Goal: Task Accomplishment & Management: Use online tool/utility

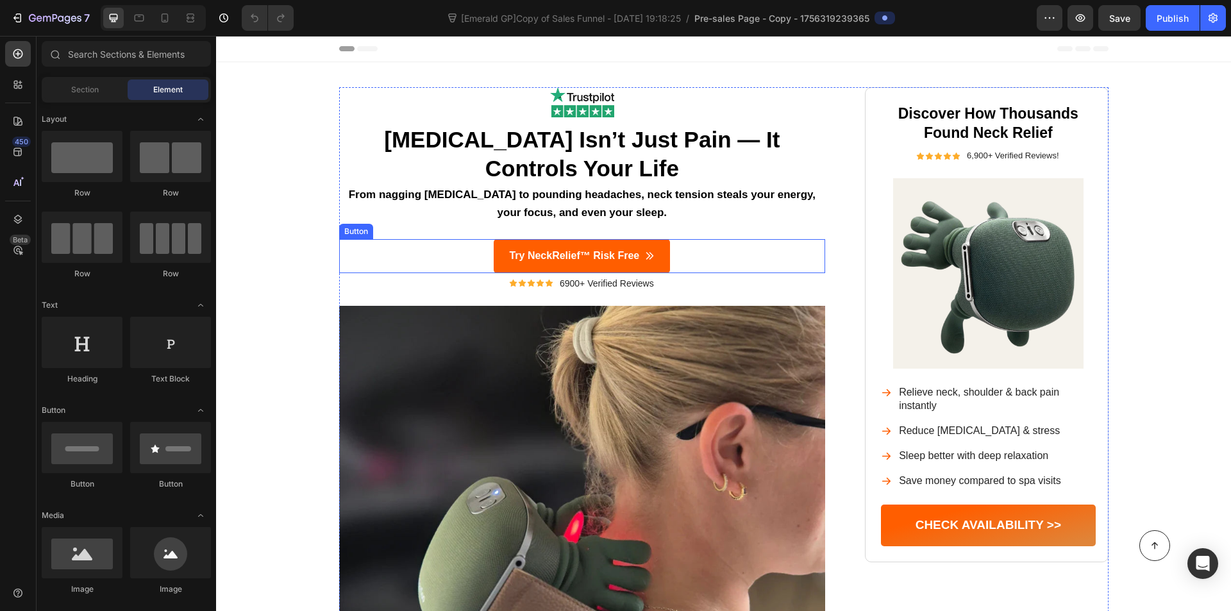
click at [441, 258] on div "Try NeckRelief™ Risk Free Button" at bounding box center [582, 256] width 487 height 34
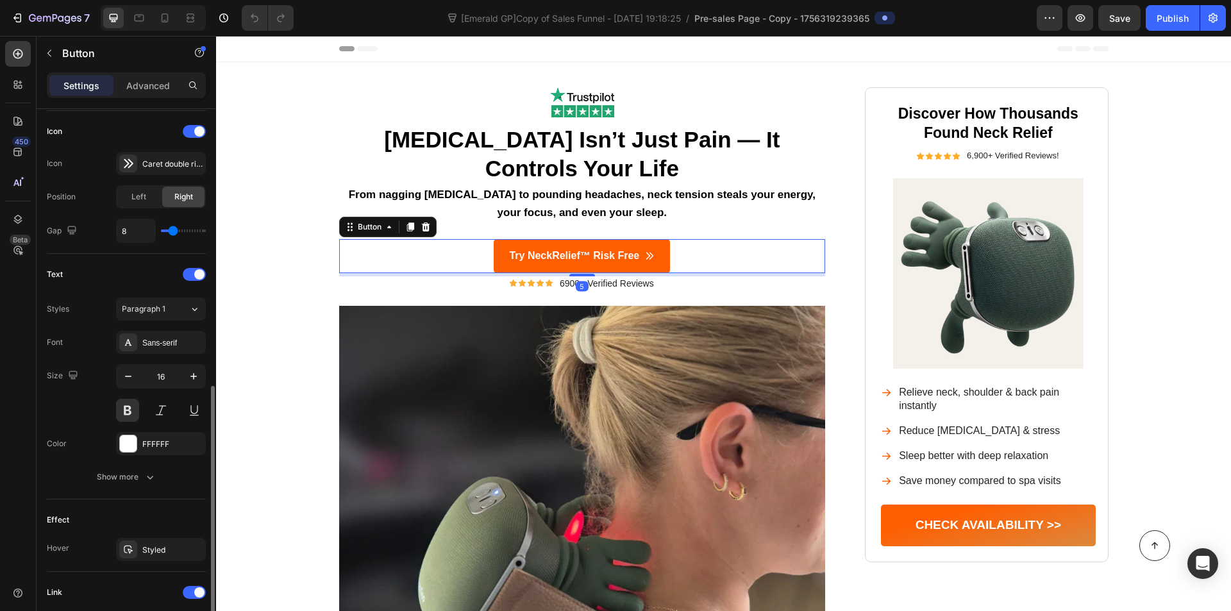
scroll to position [595, 0]
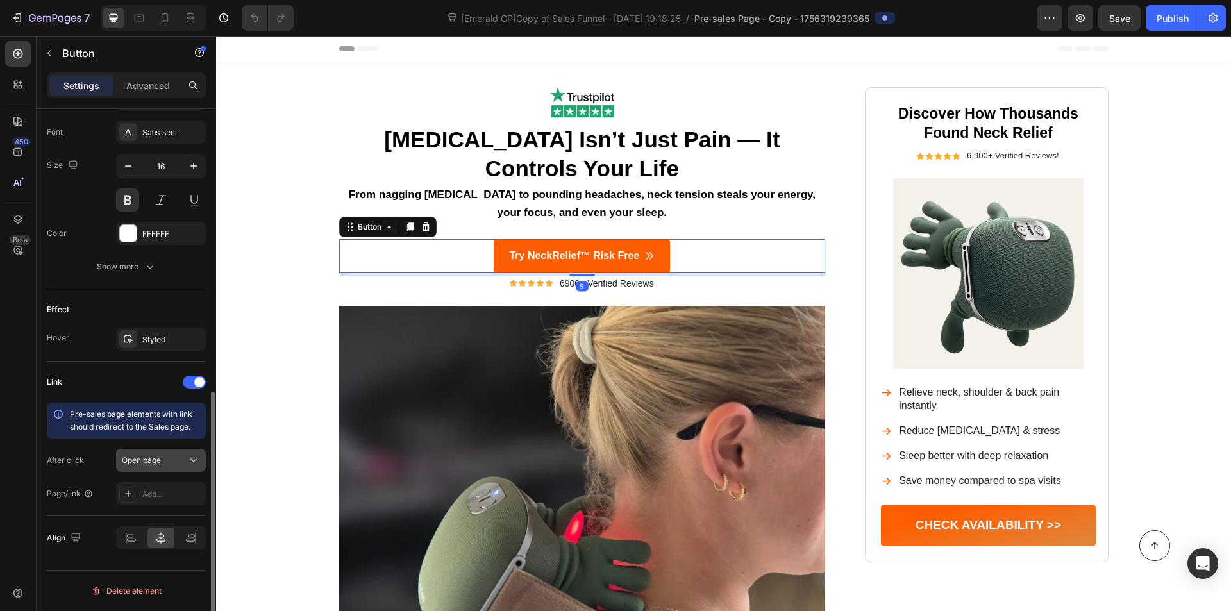
click at [131, 459] on span "Open page" at bounding box center [141, 460] width 39 height 10
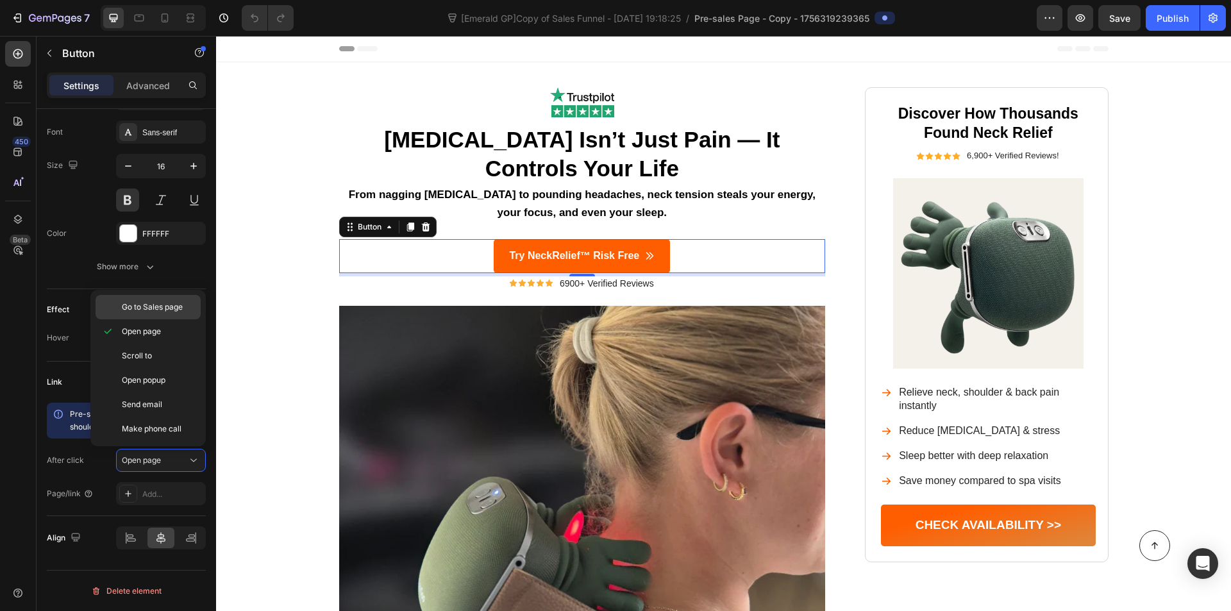
click at [149, 302] on span "Go to Sales page" at bounding box center [152, 307] width 61 height 12
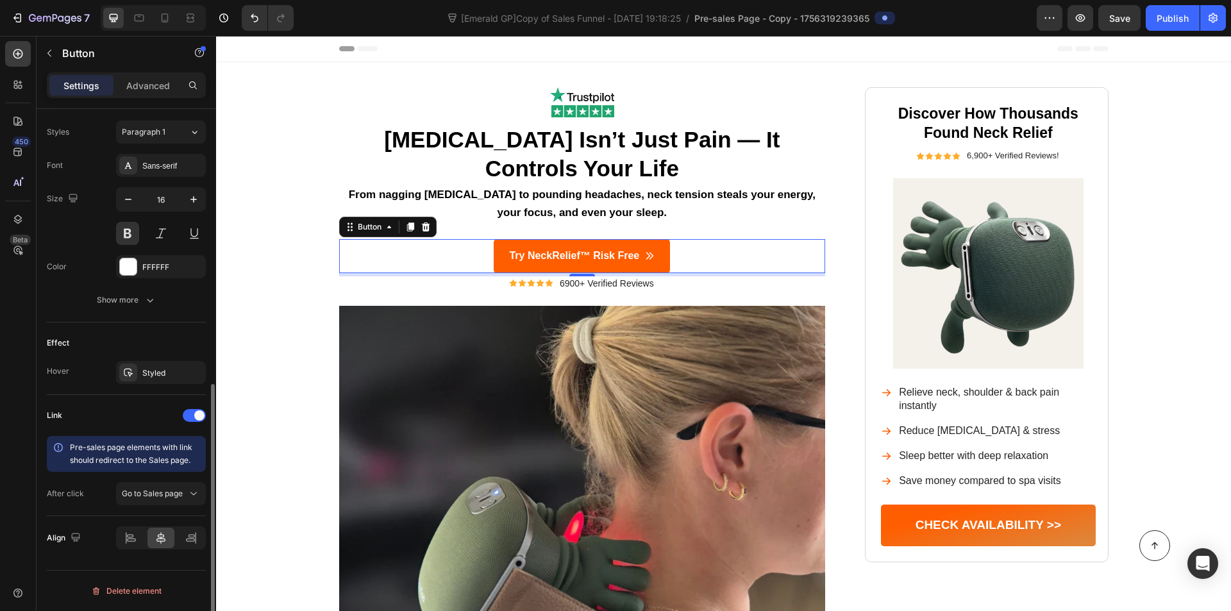
scroll to position [562, 0]
click at [1162, 10] on button "Publish" at bounding box center [1173, 18] width 54 height 26
click at [1217, 18] on icon "button" at bounding box center [1213, 18] width 9 height 10
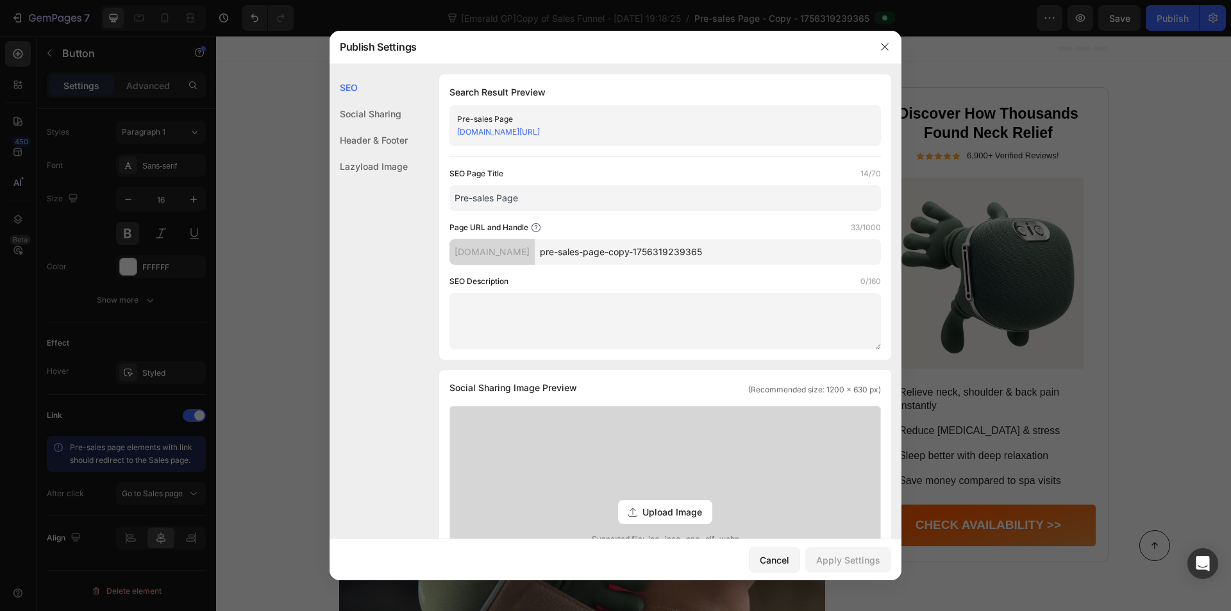
click at [573, 254] on input "pre-sales-page-copy-1756319239365" at bounding box center [708, 252] width 346 height 26
click at [535, 255] on div "[DOMAIN_NAME]" at bounding box center [492, 252] width 85 height 26
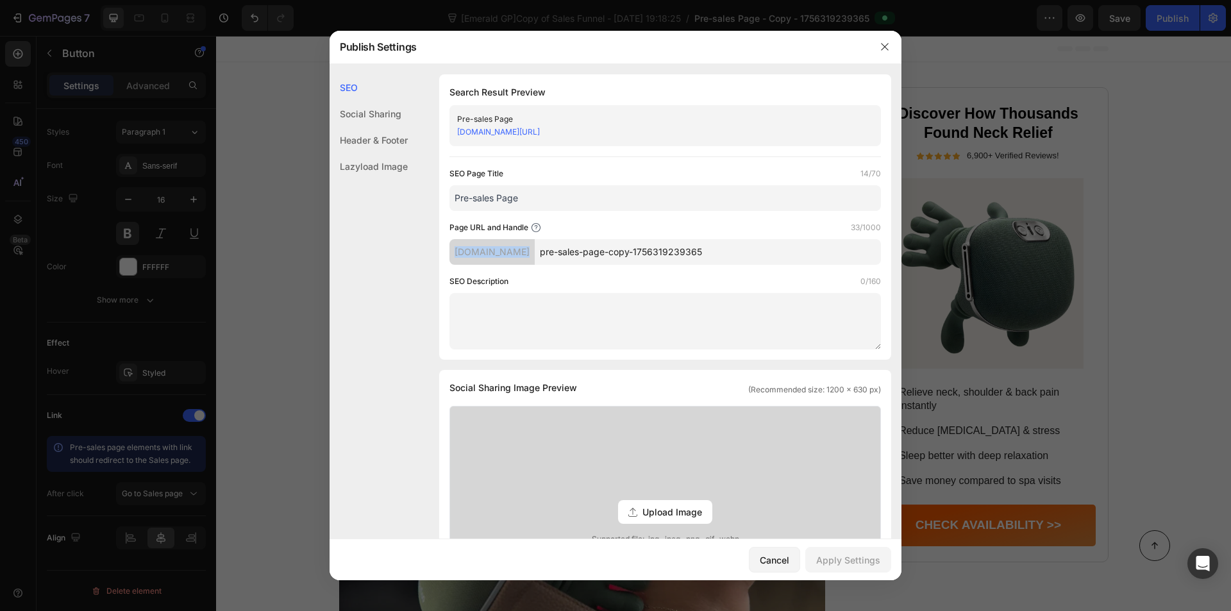
copy div "[DOMAIN_NAME]"
click at [609, 255] on input "pre-sales-page-copy-1756319239365" at bounding box center [708, 252] width 346 height 26
drag, startPoint x: 884, startPoint y: 43, endPoint x: 655, endPoint y: 6, distance: 231.8
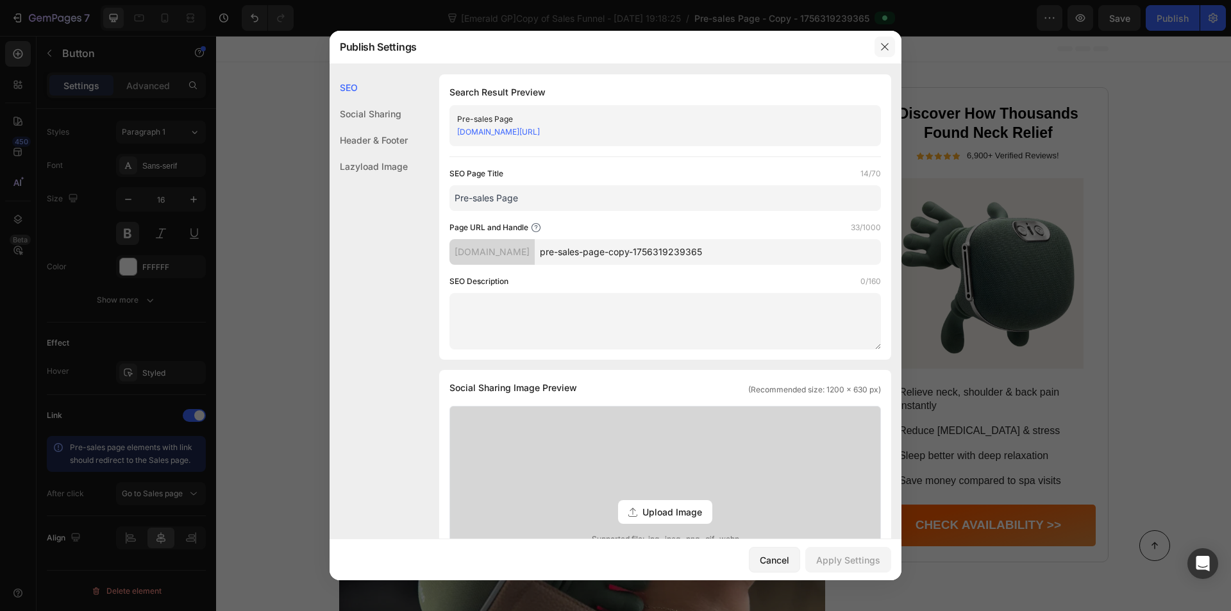
click at [884, 43] on icon "button" at bounding box center [885, 47] width 10 height 10
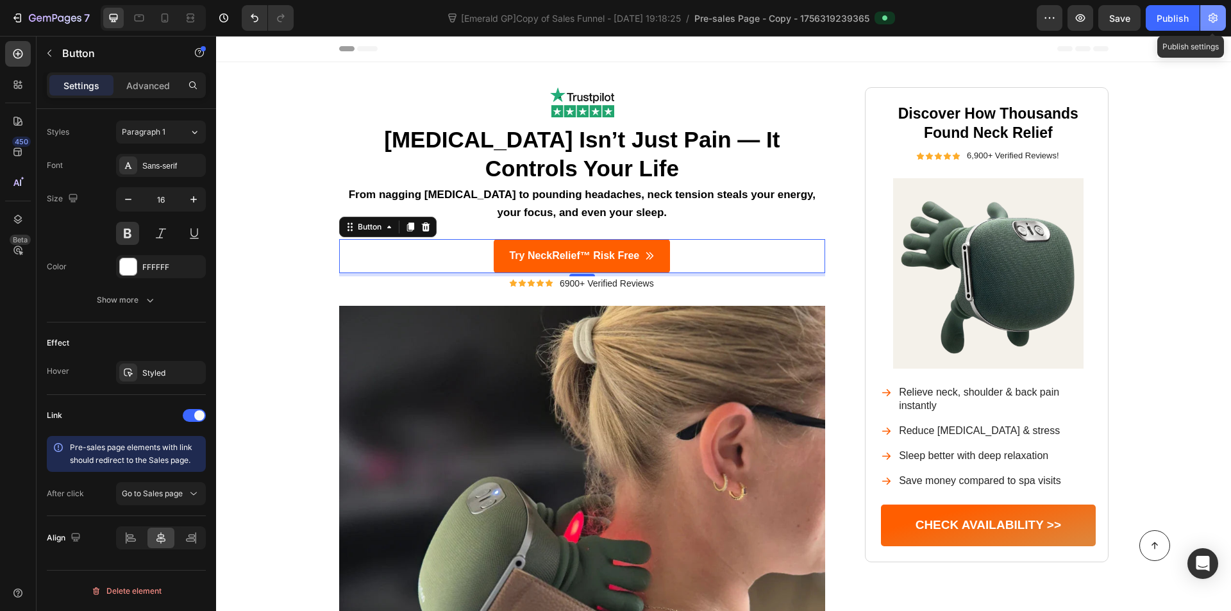
click at [1213, 24] on icon "button" at bounding box center [1213, 18] width 13 height 13
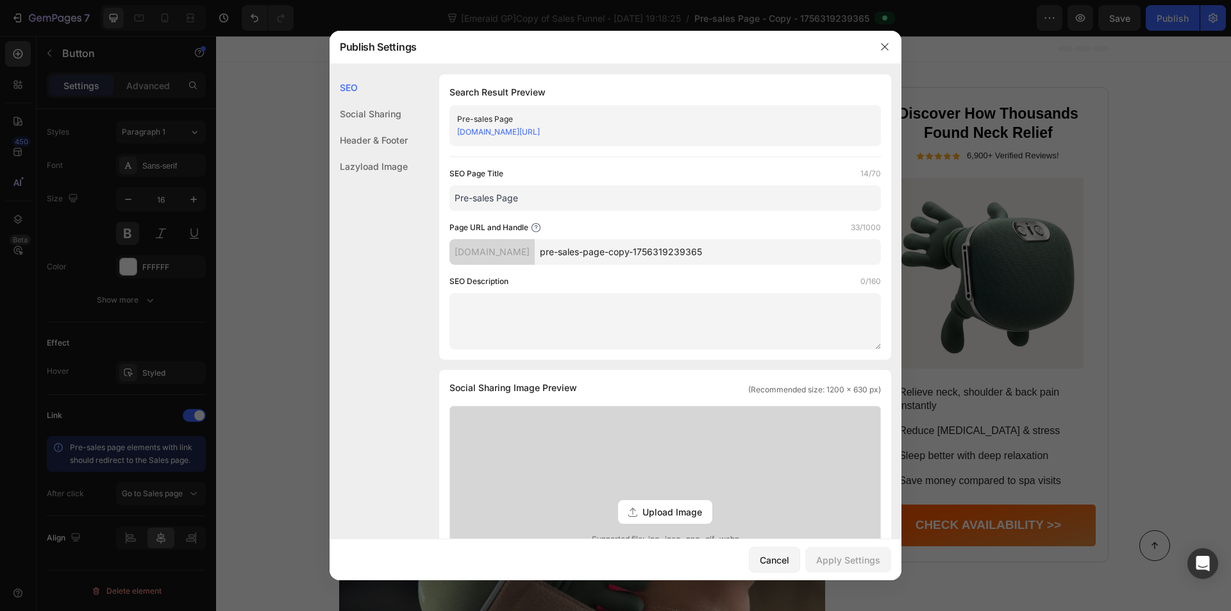
click at [599, 51] on div "Publish Settings" at bounding box center [599, 46] width 539 height 33
click at [627, 58] on div "Publish Settings" at bounding box center [599, 46] width 539 height 33
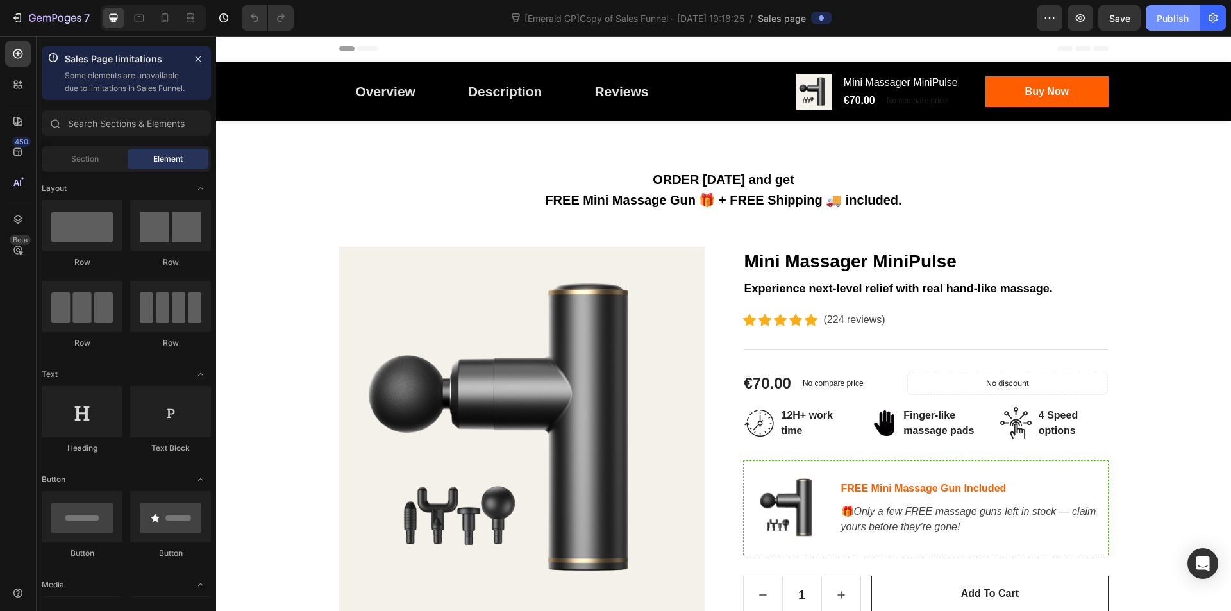
click at [1158, 16] on div "Publish" at bounding box center [1173, 18] width 32 height 13
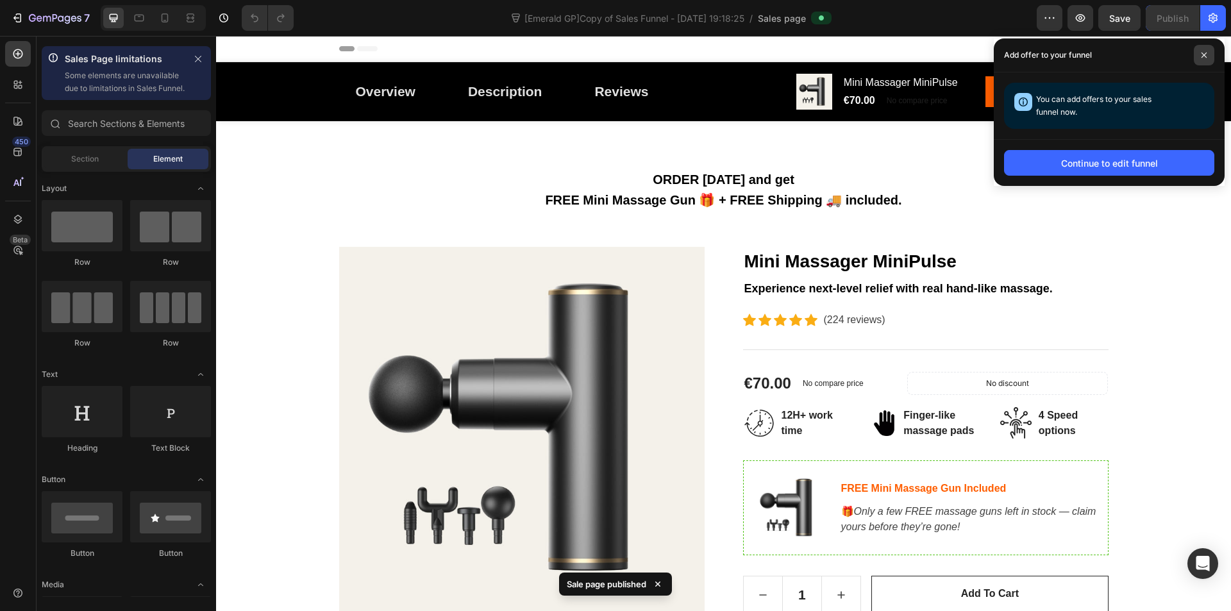
click at [1198, 52] on span at bounding box center [1204, 55] width 21 height 21
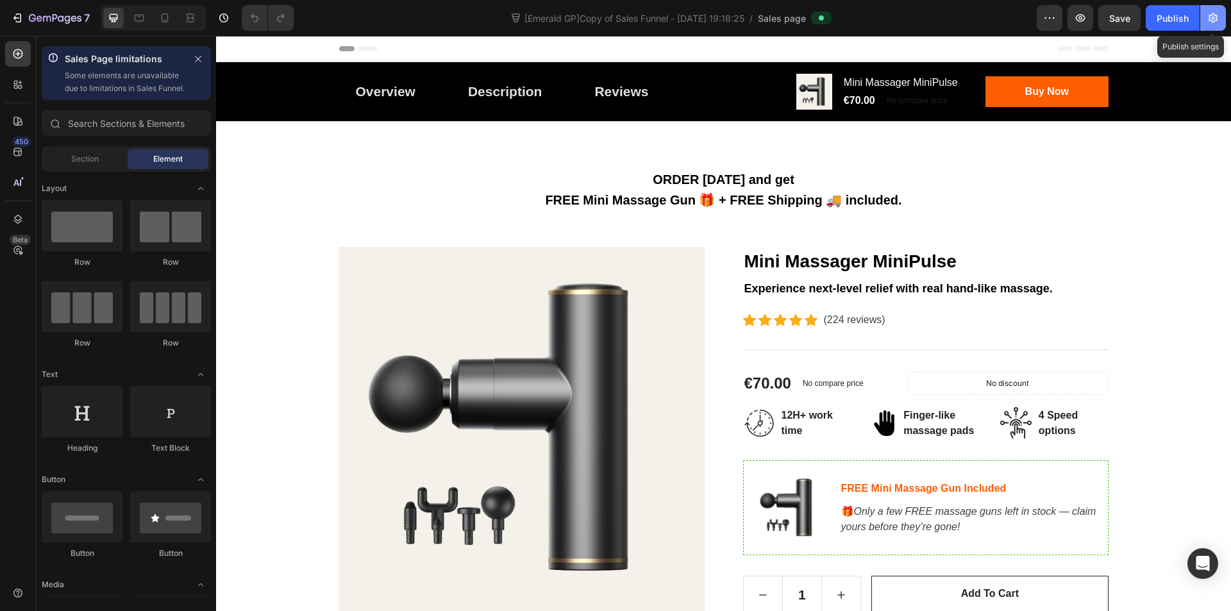
click at [1215, 25] on button "button" at bounding box center [1214, 18] width 26 height 26
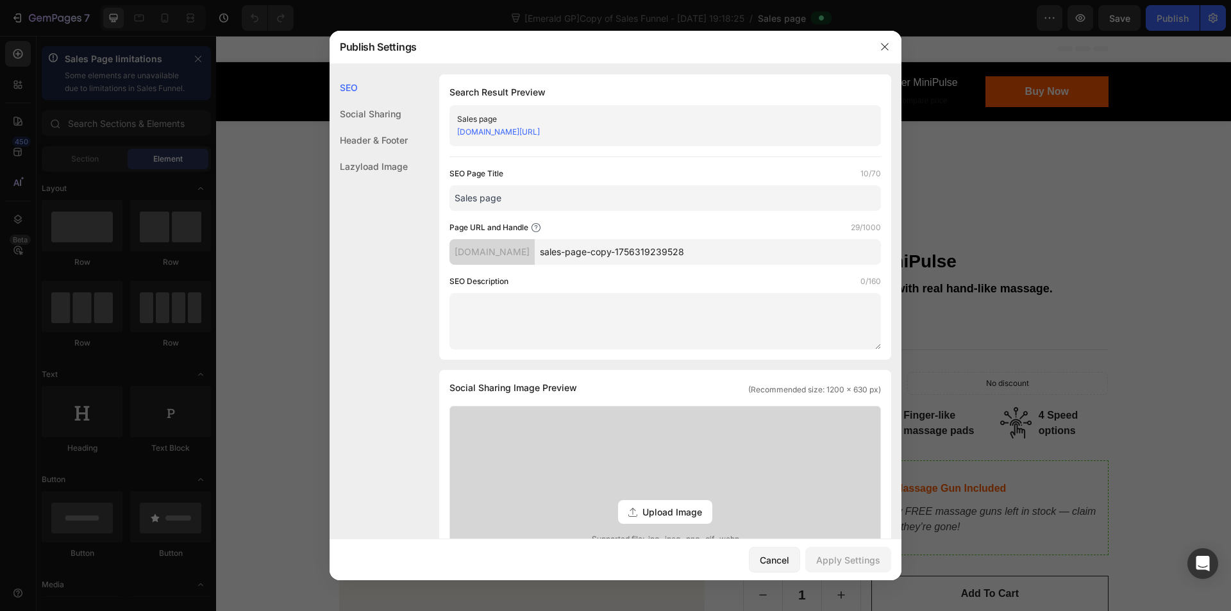
click at [625, 250] on input "sales-page-copy-1756319239528" at bounding box center [708, 252] width 346 height 26
click at [886, 53] on button "button" at bounding box center [885, 47] width 21 height 21
